Goal: Navigation & Orientation: Find specific page/section

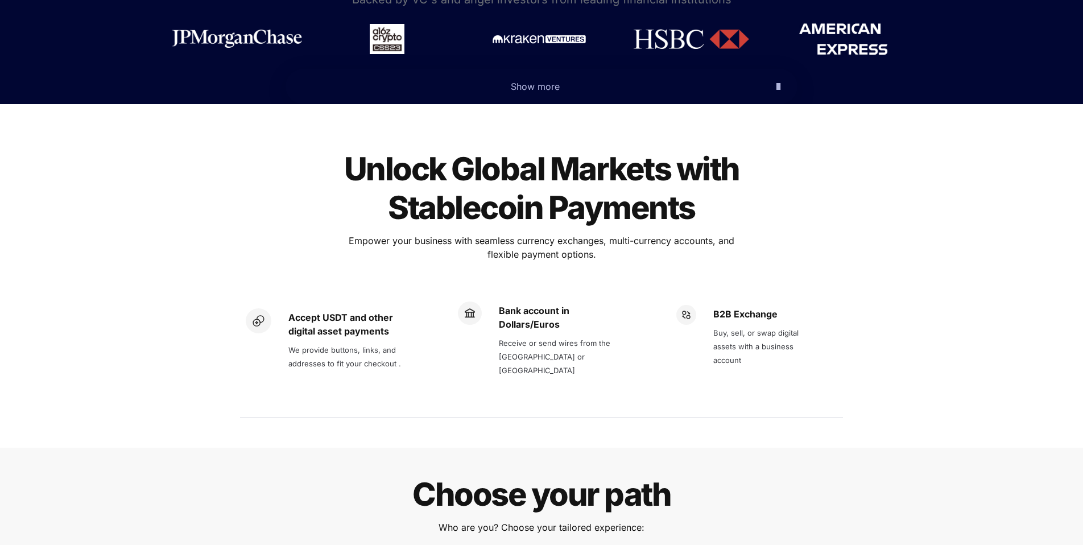
scroll to position [2, 0]
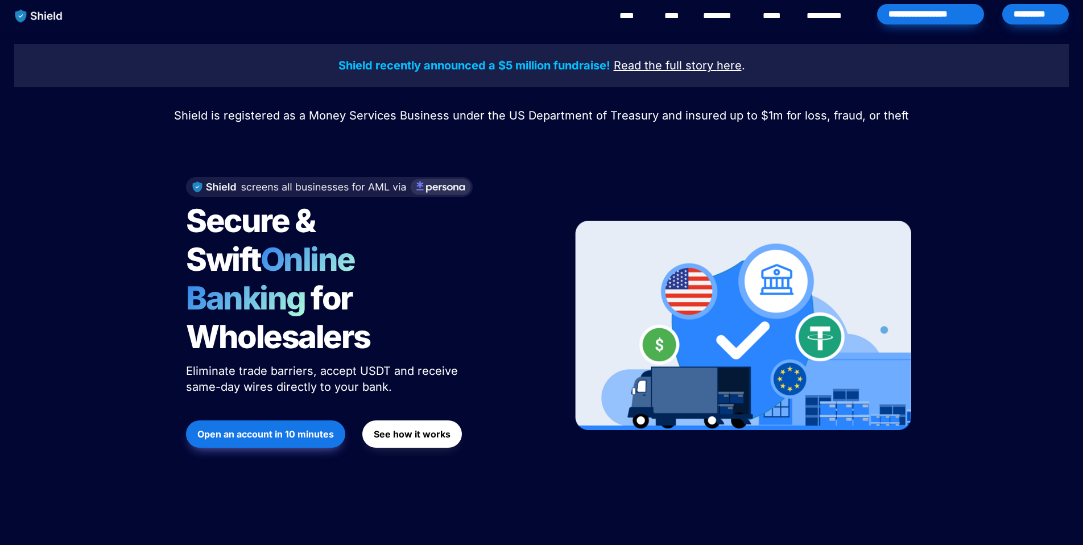
click at [677, 18] on link "****" at bounding box center [673, 16] width 19 height 14
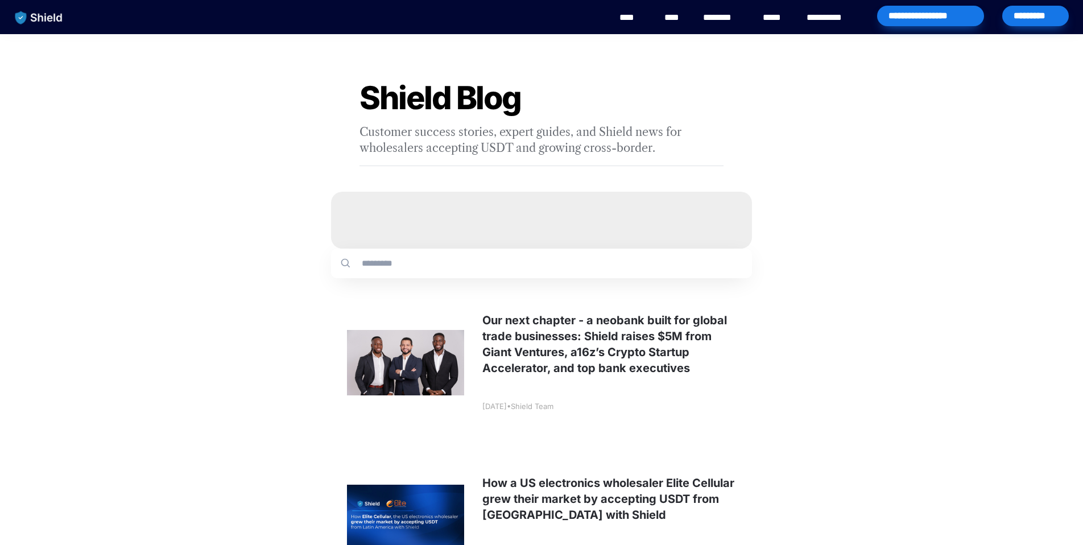
click at [631, 18] on link "****" at bounding box center [632, 18] width 26 height 14
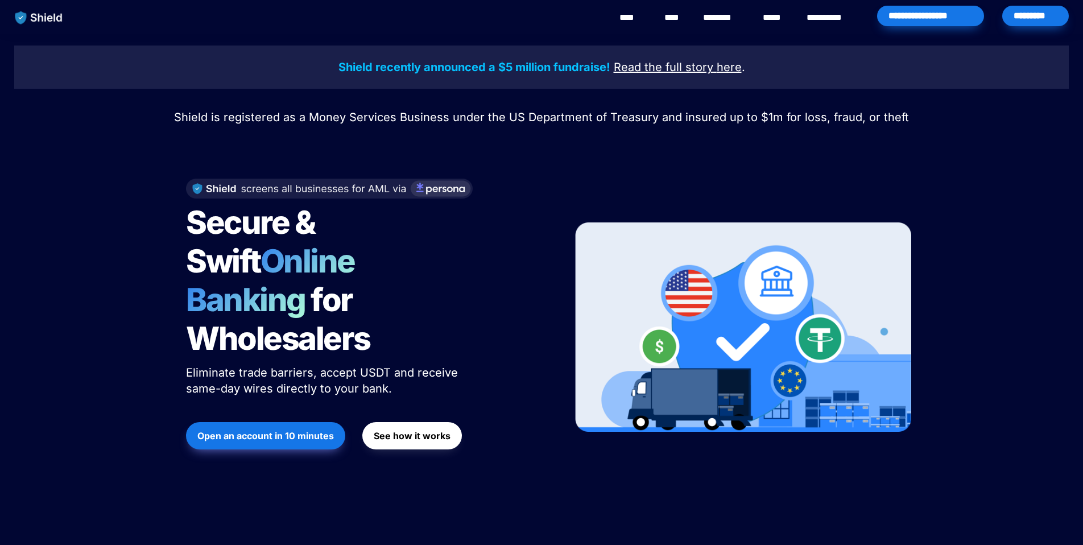
click at [631, 18] on link "****" at bounding box center [632, 18] width 26 height 14
